Goal: Transaction & Acquisition: Purchase product/service

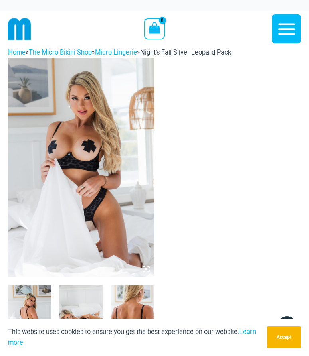
click at [77, 172] on img at bounding box center [81, 168] width 146 height 220
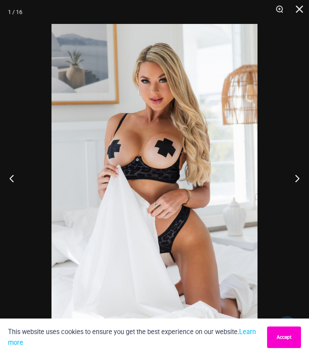
click at [279, 334] on button "Accept" at bounding box center [284, 338] width 34 height 22
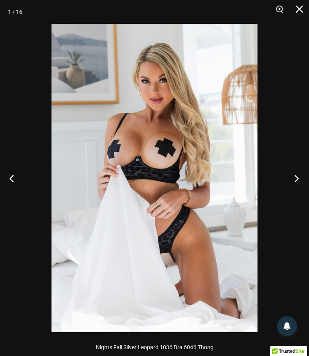
click at [297, 178] on button "Next" at bounding box center [294, 178] width 30 height 40
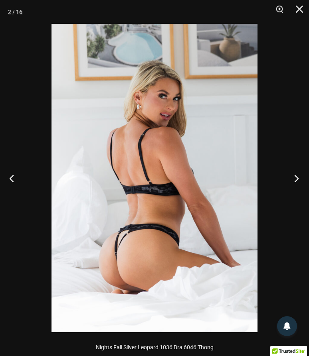
click at [297, 178] on button "Next" at bounding box center [294, 178] width 30 height 40
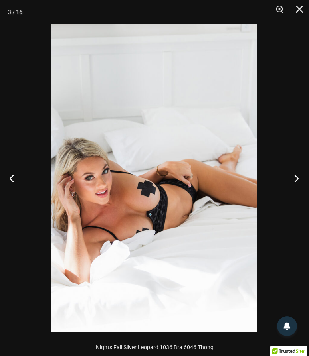
click at [297, 178] on button "Next" at bounding box center [294, 178] width 30 height 40
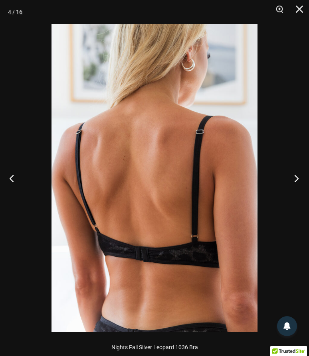
click at [297, 178] on button "Next" at bounding box center [294, 178] width 30 height 40
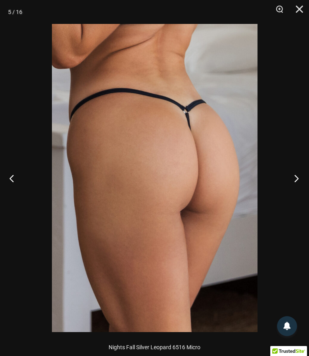
click at [297, 178] on button "Next" at bounding box center [294, 178] width 30 height 40
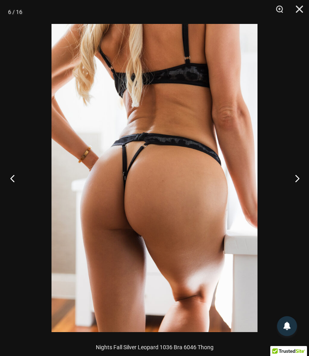
click at [14, 177] on button "Previous" at bounding box center [15, 178] width 30 height 40
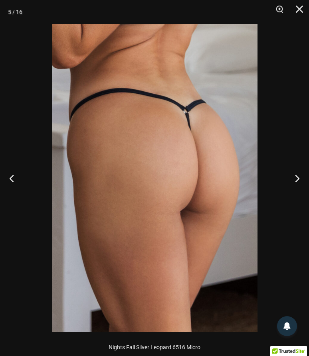
click at [187, 182] on img at bounding box center [154, 178] width 205 height 308
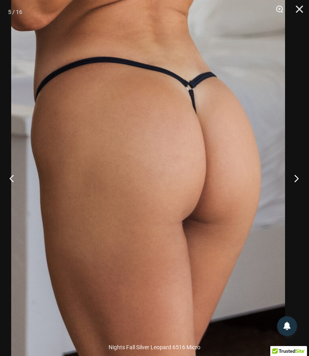
click at [296, 179] on button "Next" at bounding box center [294, 178] width 30 height 40
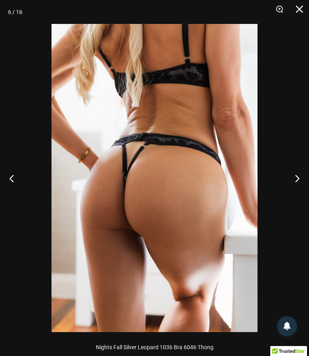
click at [191, 166] on img at bounding box center [154, 178] width 206 height 308
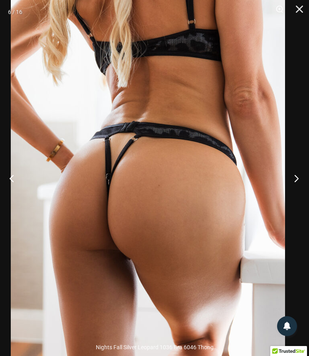
click at [296, 179] on button "Next" at bounding box center [294, 178] width 30 height 40
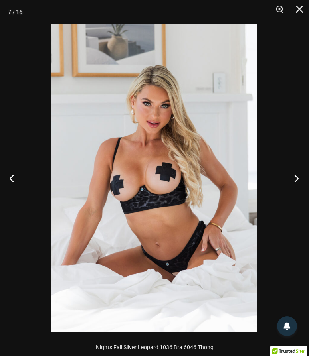
click at [296, 178] on button "Next" at bounding box center [294, 178] width 30 height 40
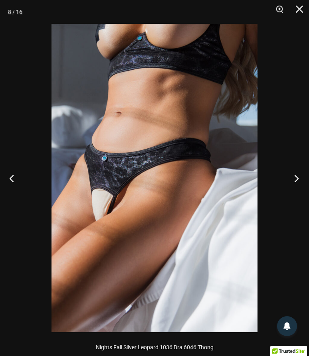
click at [298, 178] on button "Next" at bounding box center [294, 178] width 30 height 40
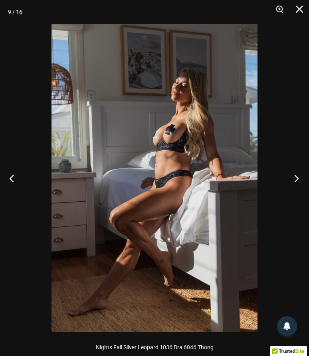
click at [298, 178] on button "Next" at bounding box center [294, 178] width 30 height 40
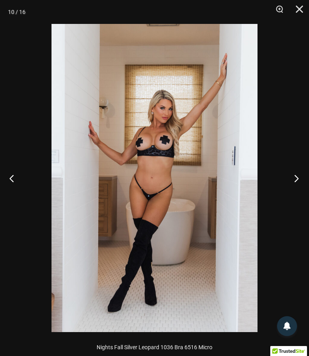
click at [298, 178] on button "Next" at bounding box center [294, 178] width 30 height 40
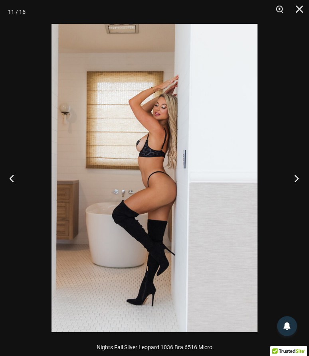
click at [298, 178] on button "Next" at bounding box center [294, 178] width 30 height 40
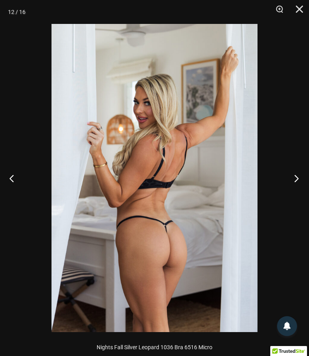
click at [298, 178] on button "Next" at bounding box center [294, 178] width 30 height 40
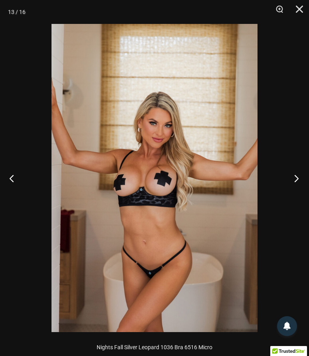
click at [298, 178] on button "Next" at bounding box center [294, 178] width 30 height 40
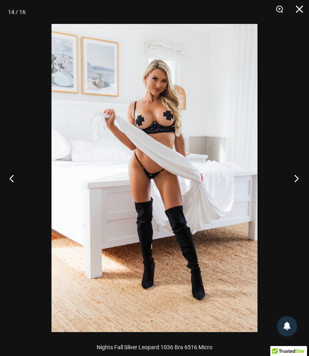
click at [298, 178] on button "Next" at bounding box center [294, 178] width 30 height 40
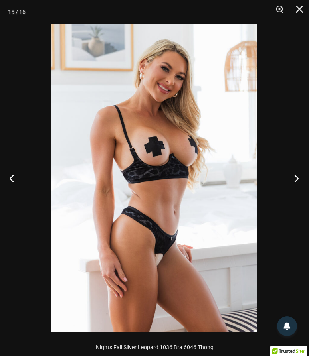
click at [298, 178] on button "Next" at bounding box center [294, 178] width 30 height 40
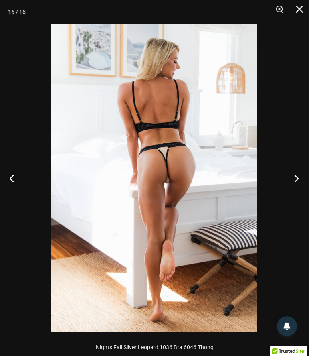
click at [298, 178] on button "Next" at bounding box center [294, 178] width 30 height 40
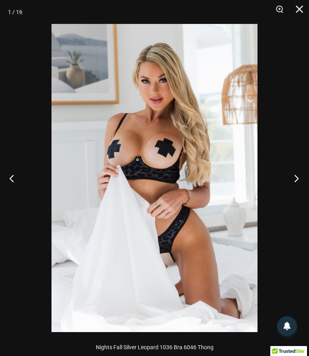
click at [298, 178] on button "Next" at bounding box center [294, 178] width 30 height 40
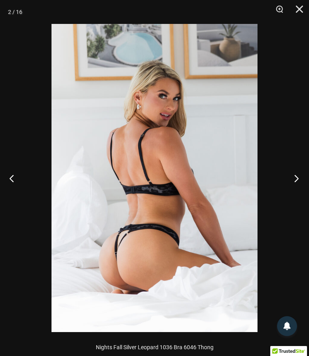
click at [298, 178] on button "Next" at bounding box center [294, 178] width 30 height 40
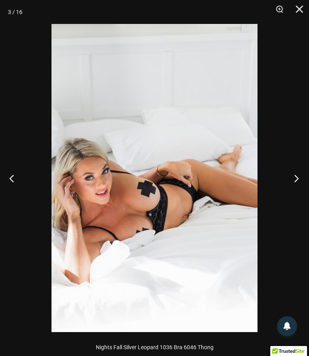
click at [298, 178] on button "Next" at bounding box center [294, 178] width 30 height 40
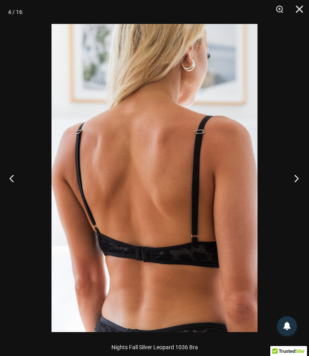
click at [298, 178] on button "Next" at bounding box center [294, 178] width 30 height 40
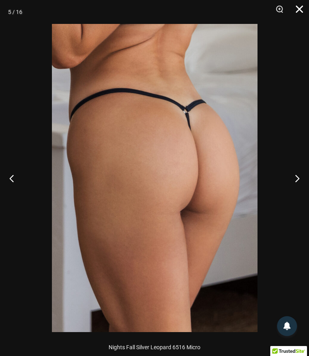
click at [300, 10] on button "Close" at bounding box center [296, 12] width 20 height 24
